Goal: Answer question/provide support: Share knowledge or assist other users

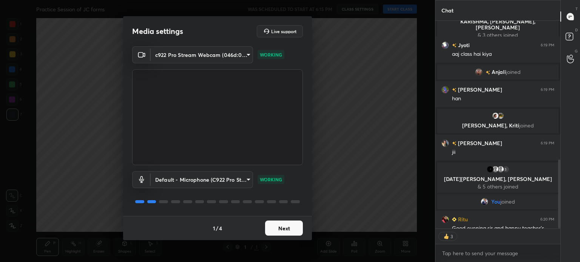
scroll to position [416, 0]
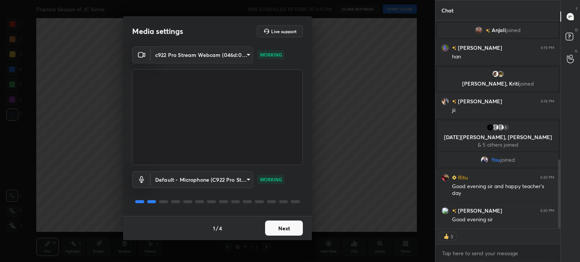
click at [284, 224] on button "Next" at bounding box center [284, 228] width 38 height 15
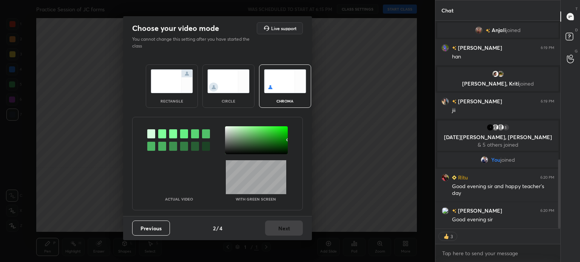
drag, startPoint x: 230, startPoint y: 131, endPoint x: 226, endPoint y: 128, distance: 4.6
click at [229, 129] on div at bounding box center [256, 140] width 63 height 28
click at [226, 128] on div at bounding box center [256, 140] width 63 height 28
click at [278, 225] on button "Next" at bounding box center [284, 228] width 38 height 15
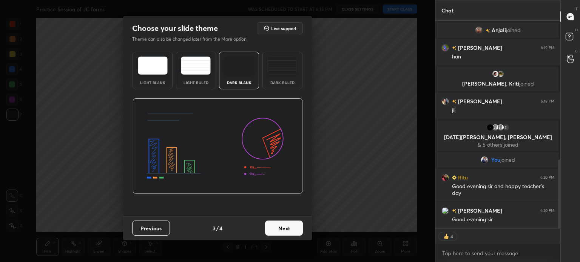
click at [297, 225] on button "Next" at bounding box center [284, 228] width 38 height 15
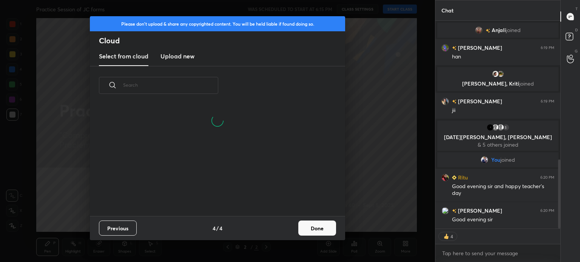
click at [327, 235] on button "Done" at bounding box center [317, 228] width 38 height 15
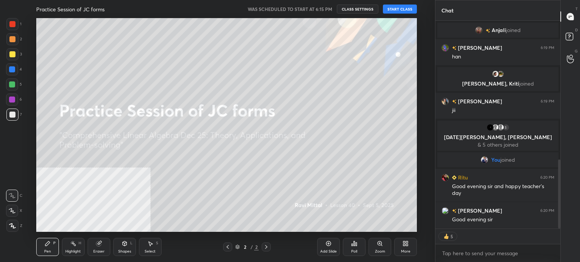
click at [398, 8] on button "START CLASS" at bounding box center [400, 9] width 34 height 9
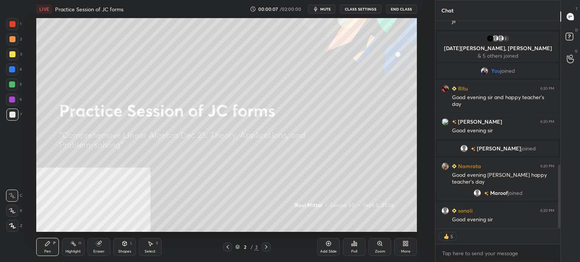
scroll to position [221, 123]
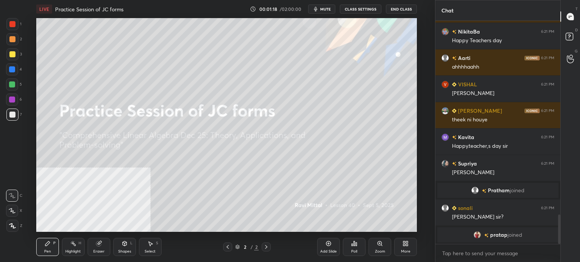
click at [405, 246] on icon at bounding box center [405, 244] width 6 height 6
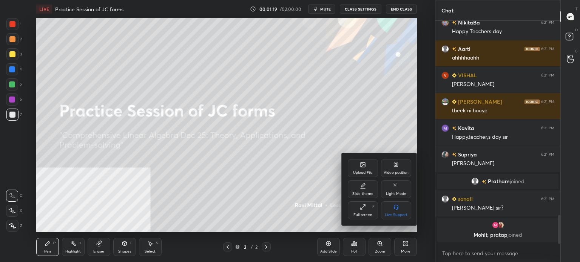
click at [367, 157] on div "Upload File Video position Slide theme Light Mode Full screen F Live Support" at bounding box center [379, 189] width 75 height 72
click at [363, 165] on icon at bounding box center [362, 165] width 5 height 5
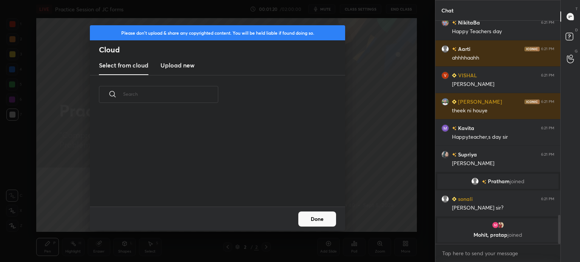
click at [177, 65] on h3 "Upload new" at bounding box center [177, 65] width 34 height 9
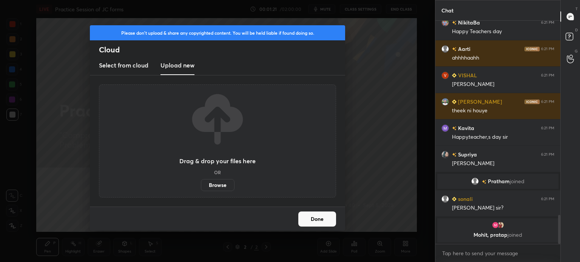
click at [222, 181] on label "Browse" at bounding box center [218, 185] width 34 height 12
click at [201, 181] on input "Browse" at bounding box center [201, 185] width 0 height 12
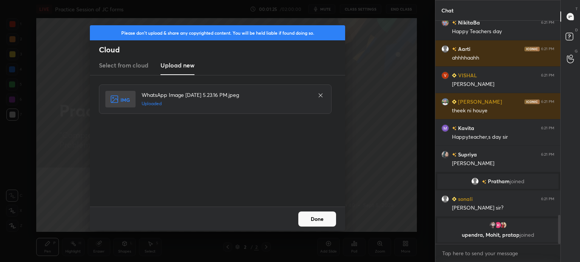
click at [328, 216] on button "Done" at bounding box center [317, 219] width 38 height 15
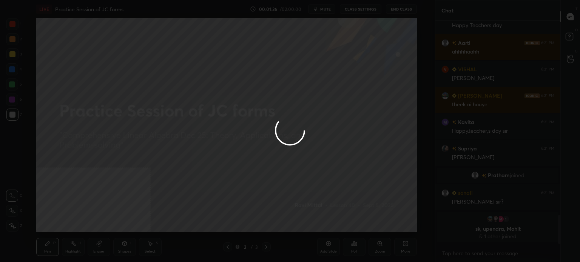
click at [328, 216] on button "Done" at bounding box center [317, 219] width 38 height 15
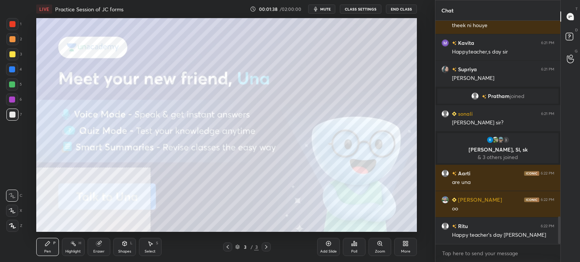
scroll to position [1589, 0]
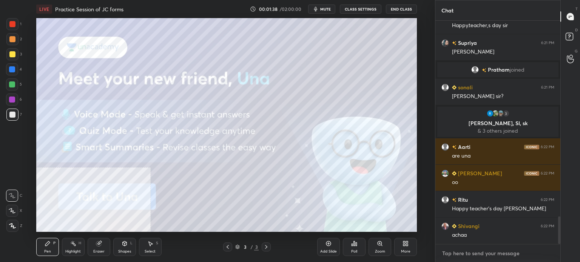
type textarea "x"
click at [476, 254] on textarea at bounding box center [497, 254] width 113 height 12
paste textarea "[URL][DOMAIN_NAME]"
type textarea "[URL][DOMAIN_NAME]"
type textarea "x"
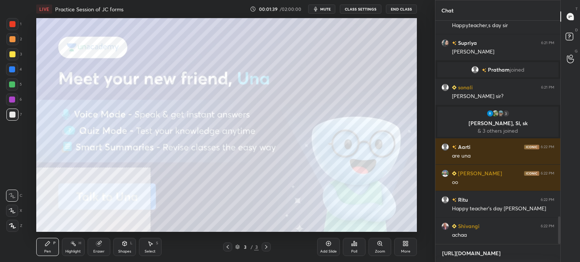
scroll to position [239, 123]
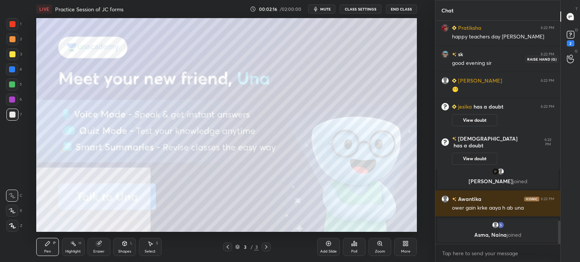
click at [570, 34] on rect at bounding box center [570, 34] width 7 height 7
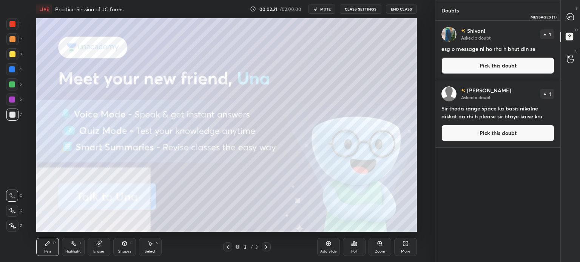
click at [568, 20] on icon at bounding box center [570, 17] width 8 height 8
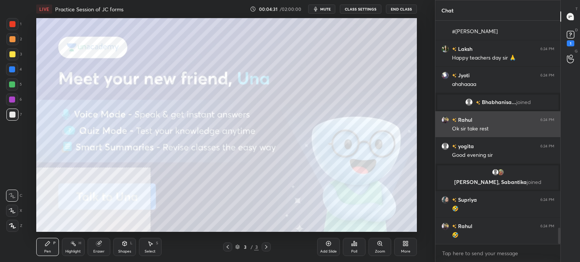
scroll to position [2840, 0]
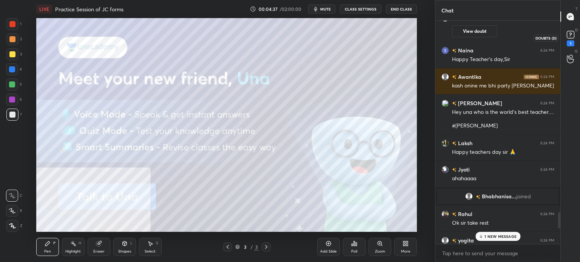
click at [570, 43] on div "1" at bounding box center [571, 43] width 8 height 6
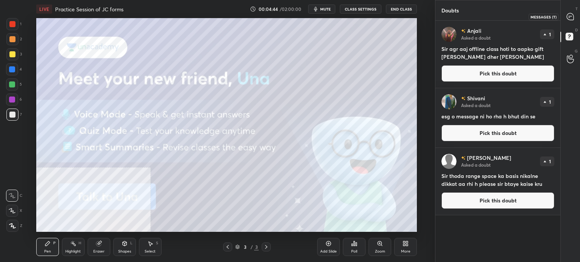
click at [570, 15] on icon at bounding box center [570, 16] width 7 height 7
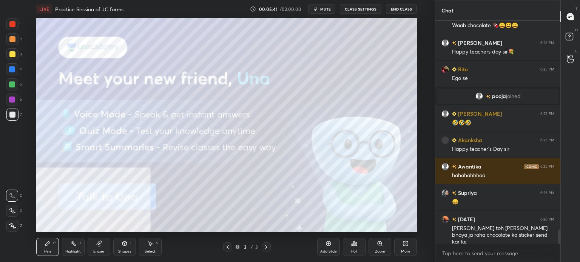
scroll to position [3262, 0]
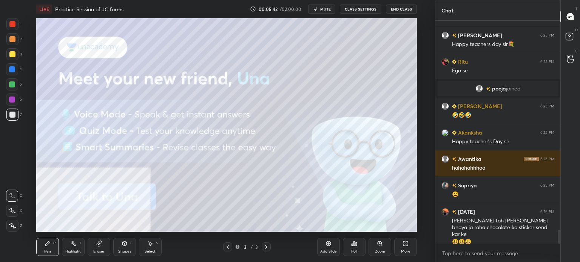
click at [408, 244] on div "More" at bounding box center [405, 247] width 23 height 18
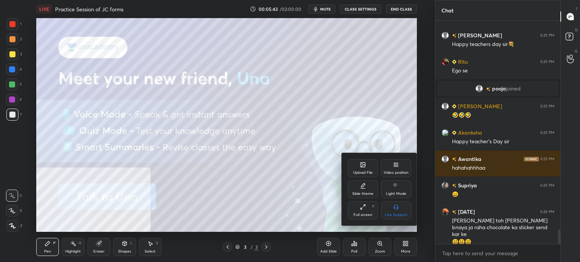
click at [359, 163] on div "Upload File" at bounding box center [363, 168] width 30 height 18
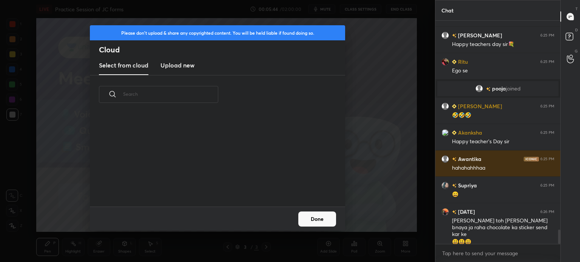
click at [179, 70] on new "Upload new" at bounding box center [177, 65] width 34 height 19
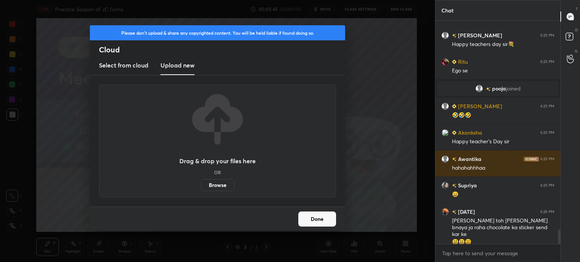
click at [213, 185] on label "Browse" at bounding box center [218, 185] width 34 height 12
click at [201, 185] on input "Browse" at bounding box center [201, 185] width 0 height 12
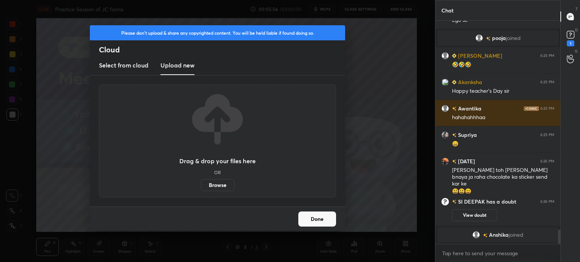
scroll to position [3285, 0]
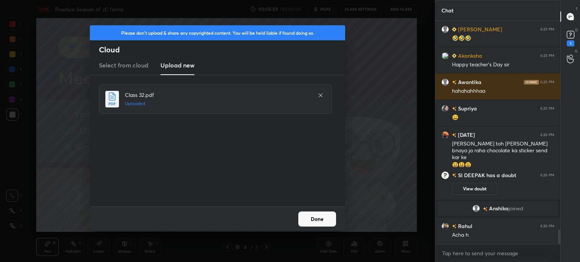
click at [320, 220] on button "Done" at bounding box center [317, 219] width 38 height 15
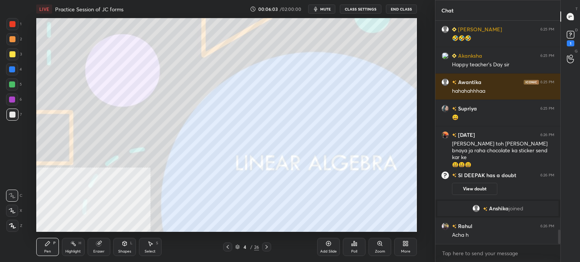
scroll to position [3312, 0]
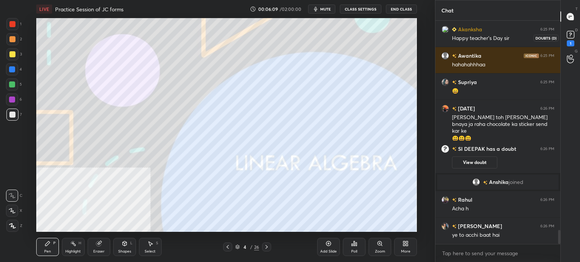
click at [570, 38] on rect at bounding box center [570, 34] width 7 height 7
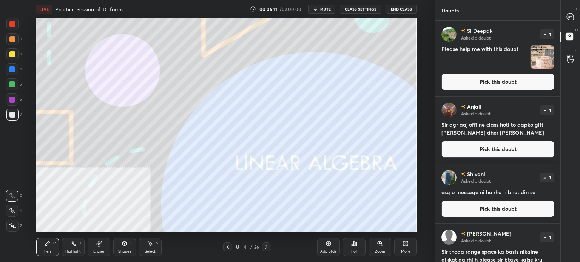
click at [492, 79] on button "Pick this doubt" at bounding box center [497, 82] width 113 height 17
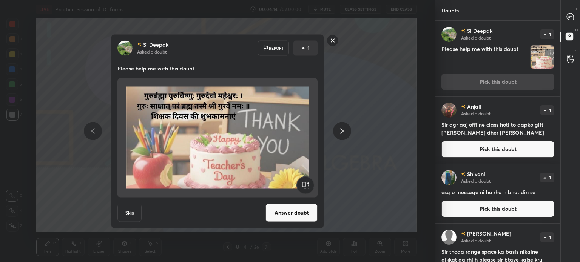
click at [335, 40] on rect at bounding box center [333, 41] width 12 height 12
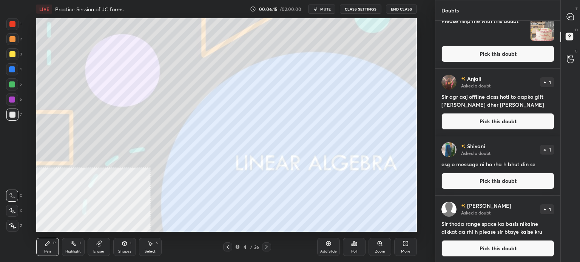
scroll to position [29, 0]
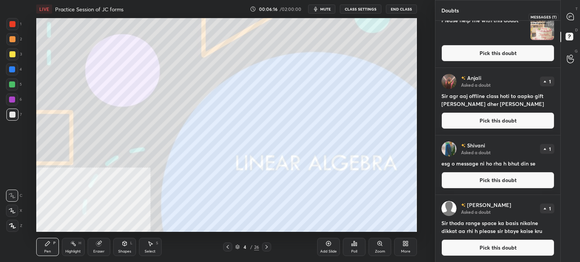
click at [574, 14] on div at bounding box center [570, 17] width 15 height 14
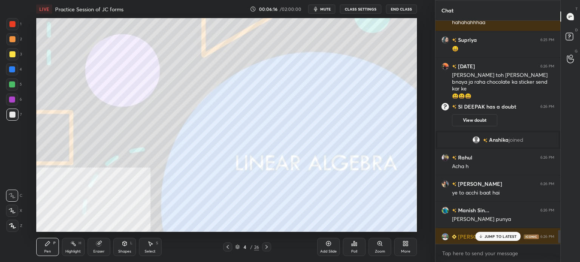
scroll to position [3547, 0]
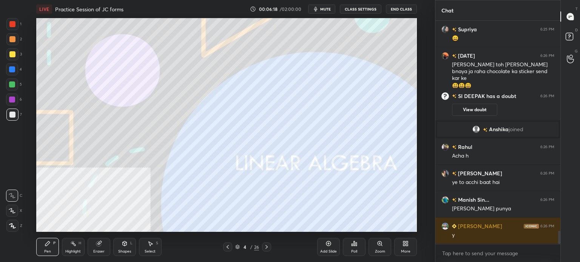
click at [330, 9] on span "mute" at bounding box center [325, 8] width 11 height 5
click at [330, 9] on span "unmute" at bounding box center [325, 8] width 16 height 5
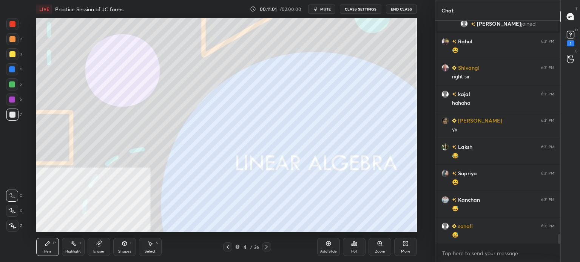
scroll to position [4941, 0]
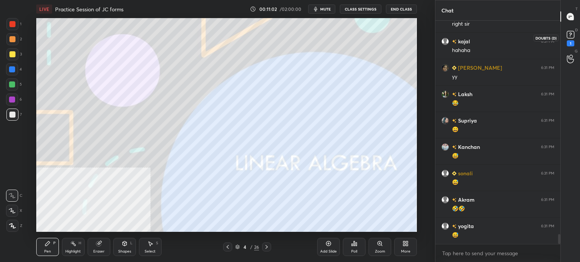
click at [567, 36] on rect at bounding box center [570, 34] width 7 height 7
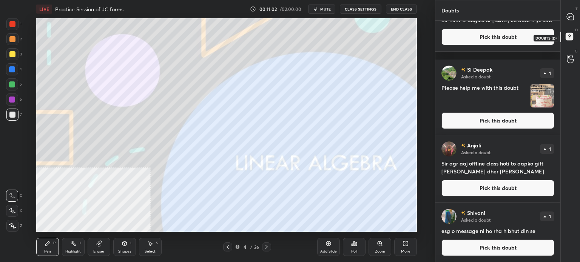
scroll to position [0, 0]
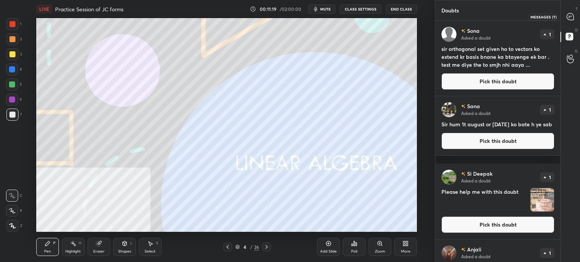
click at [577, 12] on div at bounding box center [570, 17] width 15 height 14
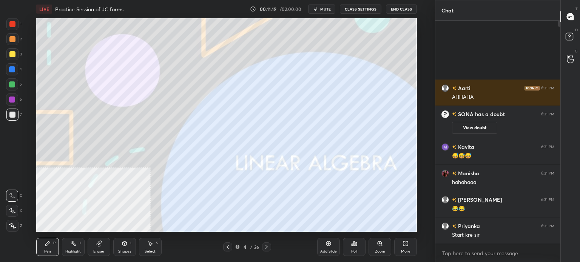
scroll to position [221, 123]
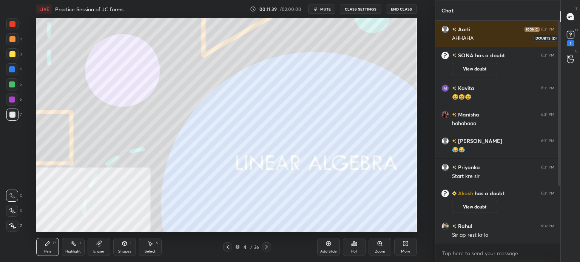
click at [570, 33] on rect at bounding box center [570, 34] width 7 height 7
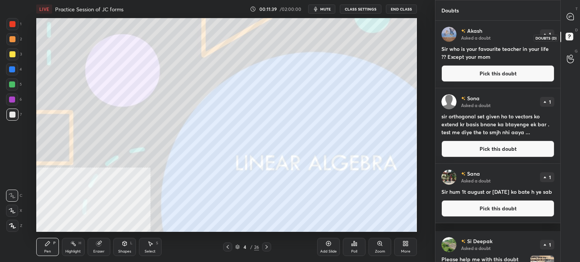
click at [570, 33] on rect at bounding box center [568, 36] width 7 height 7
click at [513, 71] on button "Pick this doubt" at bounding box center [497, 73] width 113 height 17
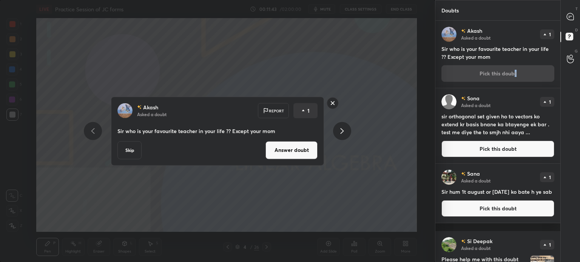
click at [307, 153] on button "Answer doubt" at bounding box center [291, 150] width 52 height 18
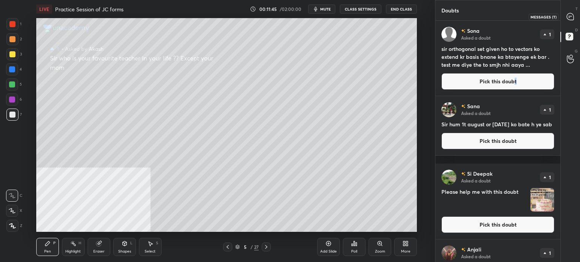
click at [576, 17] on div at bounding box center [570, 17] width 15 height 14
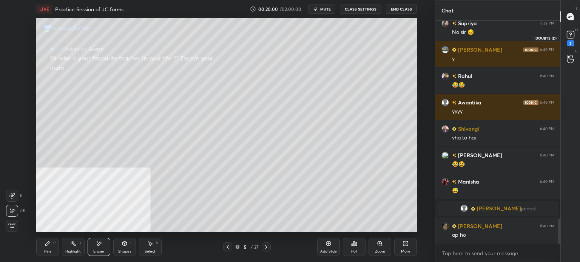
scroll to position [1773, 0]
click at [571, 41] on div "2" at bounding box center [571, 43] width 8 height 6
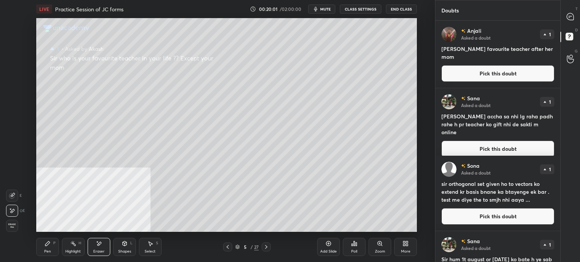
click at [484, 72] on button "Pick this doubt" at bounding box center [497, 73] width 113 height 17
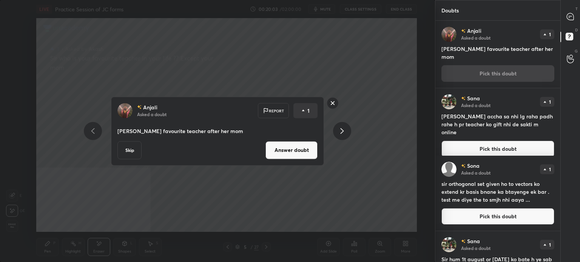
click at [306, 149] on button "Answer doubt" at bounding box center [291, 150] width 52 height 18
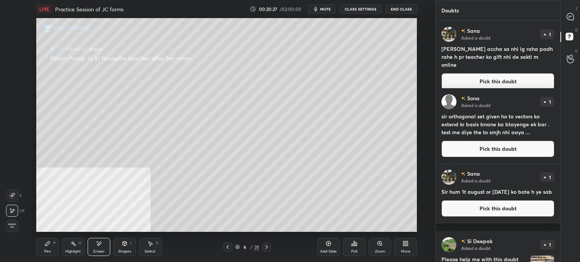
click at [578, 16] on div "T Messages (T)" at bounding box center [570, 16] width 19 height 21
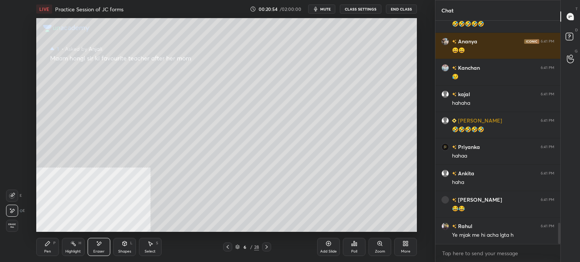
scroll to position [2176, 0]
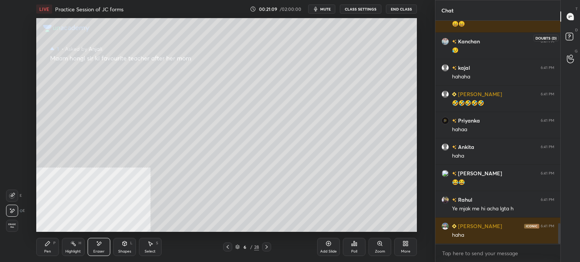
click at [571, 39] on rect at bounding box center [568, 36] width 7 height 7
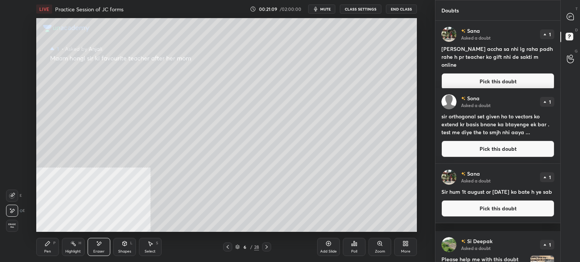
click at [577, 23] on div at bounding box center [570, 17] width 15 height 14
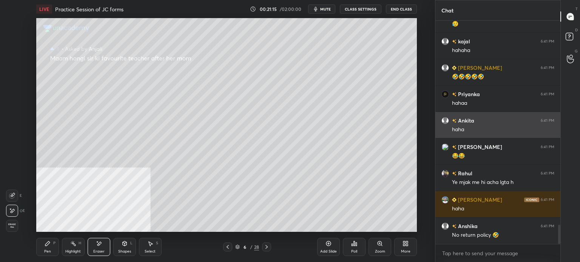
scroll to position [2413, 0]
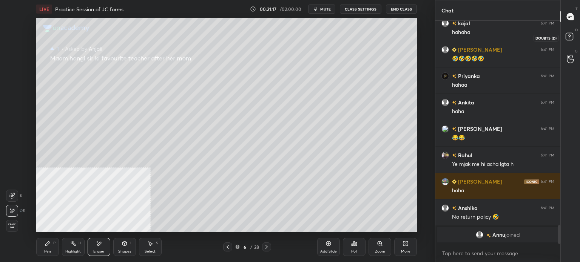
click at [568, 37] on rect at bounding box center [568, 36] width 7 height 7
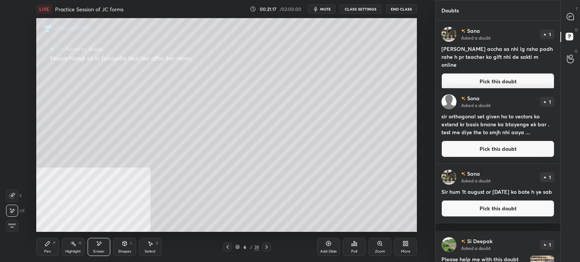
click at [479, 78] on button "Pick this doubt" at bounding box center [497, 81] width 113 height 17
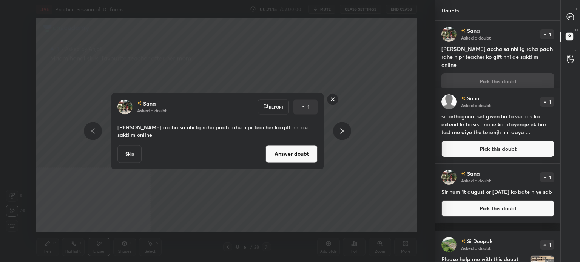
click at [303, 154] on button "Answer doubt" at bounding box center [291, 154] width 52 height 18
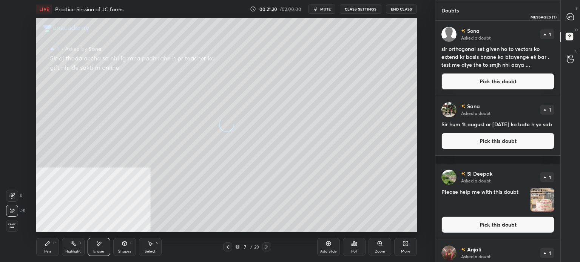
click at [574, 15] on div at bounding box center [570, 17] width 15 height 14
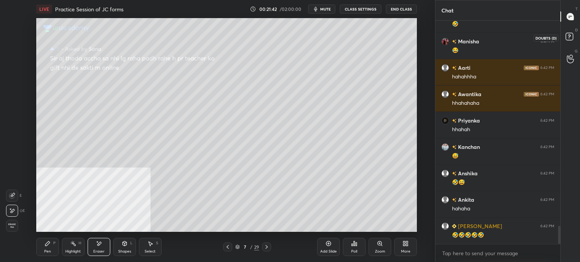
scroll to position [2577, 0]
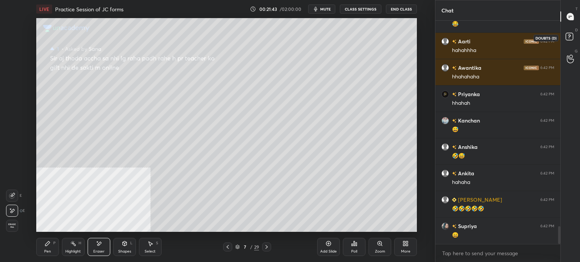
click at [568, 38] on rect at bounding box center [568, 36] width 7 height 7
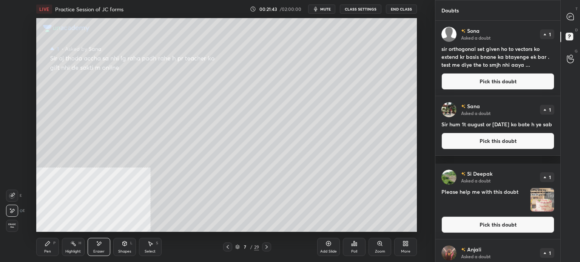
click at [514, 75] on button "Pick this doubt" at bounding box center [497, 81] width 113 height 17
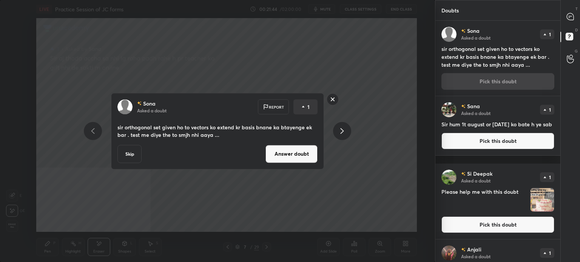
click at [310, 151] on button "Answer doubt" at bounding box center [291, 154] width 52 height 18
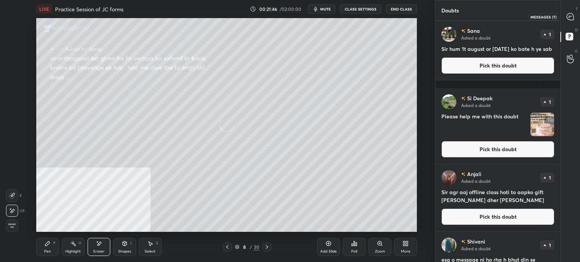
click at [572, 17] on icon at bounding box center [570, 16] width 7 height 7
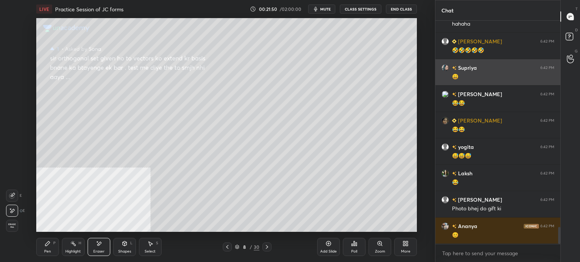
scroll to position [2731, 0]
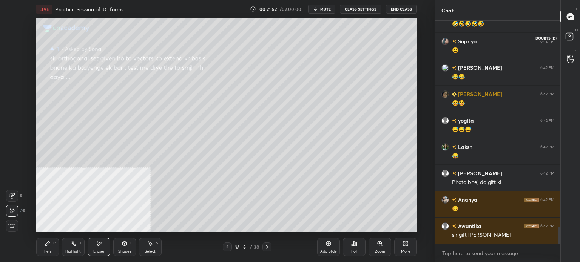
click at [575, 33] on icon at bounding box center [571, 38] width 14 height 14
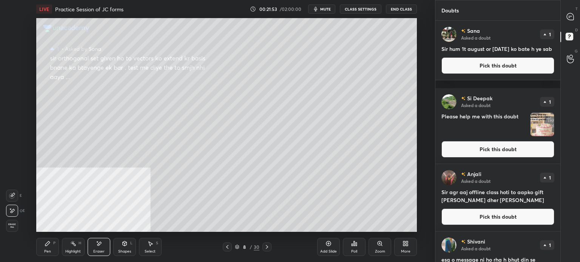
click at [482, 69] on button "Pick this doubt" at bounding box center [497, 65] width 113 height 17
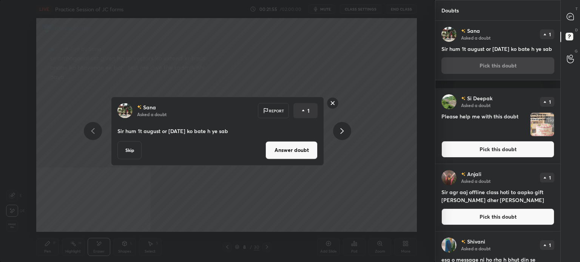
click at [335, 102] on rect at bounding box center [333, 103] width 12 height 12
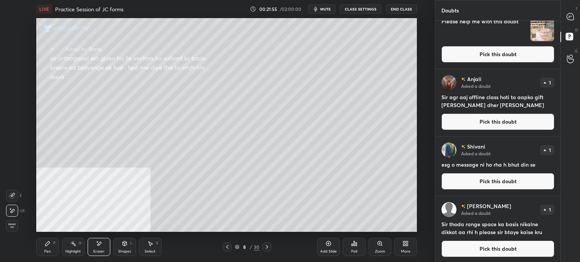
scroll to position [97, 0]
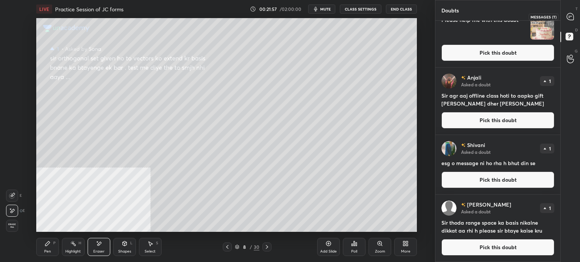
click at [566, 15] on div at bounding box center [570, 17] width 15 height 14
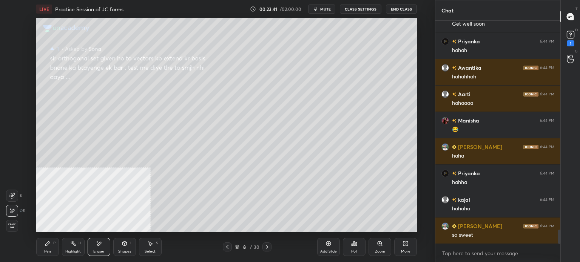
scroll to position [3326, 0]
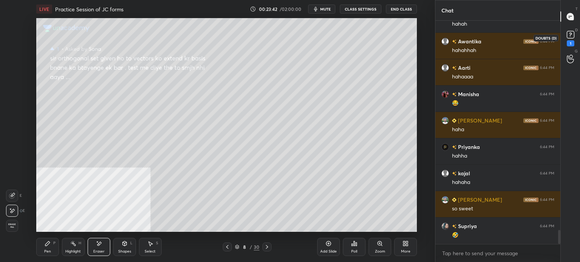
click at [573, 31] on icon at bounding box center [570, 34] width 11 height 11
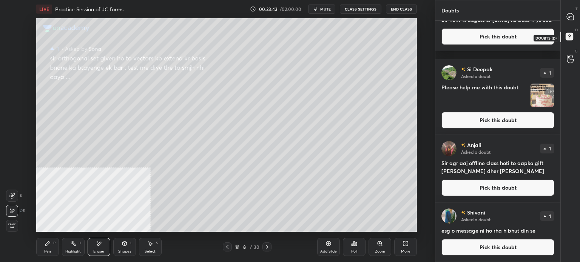
scroll to position [0, 0]
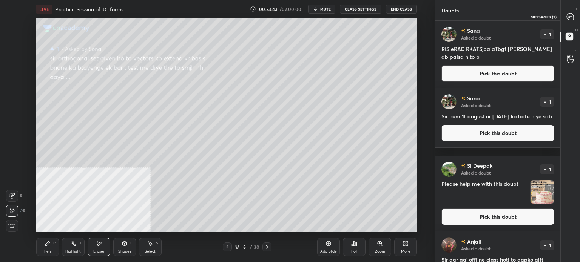
click at [571, 16] on icon at bounding box center [570, 16] width 7 height 7
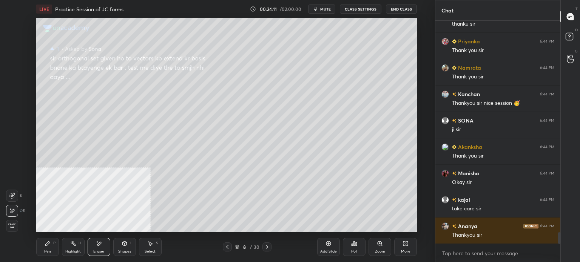
scroll to position [4045, 0]
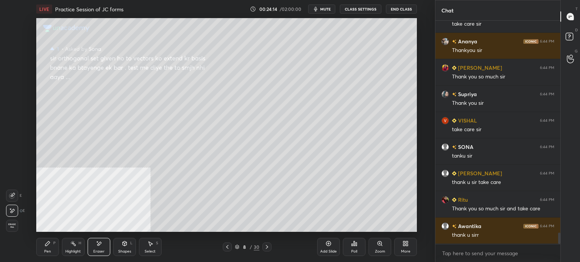
click at [407, 8] on button "End Class" at bounding box center [401, 9] width 31 height 9
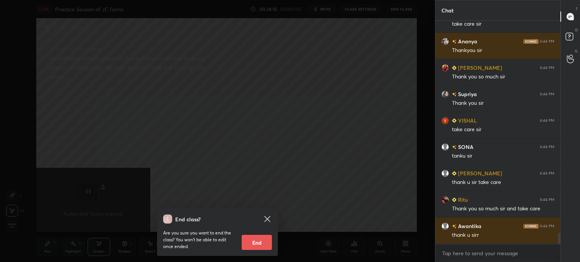
click at [260, 235] on button "End" at bounding box center [257, 242] width 30 height 15
type textarea "x"
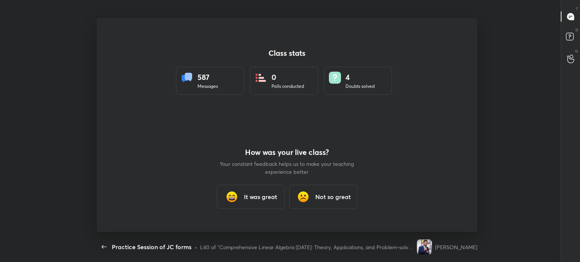
click at [229, 192] on img at bounding box center [231, 196] width 15 height 15
